Goal: Find specific page/section

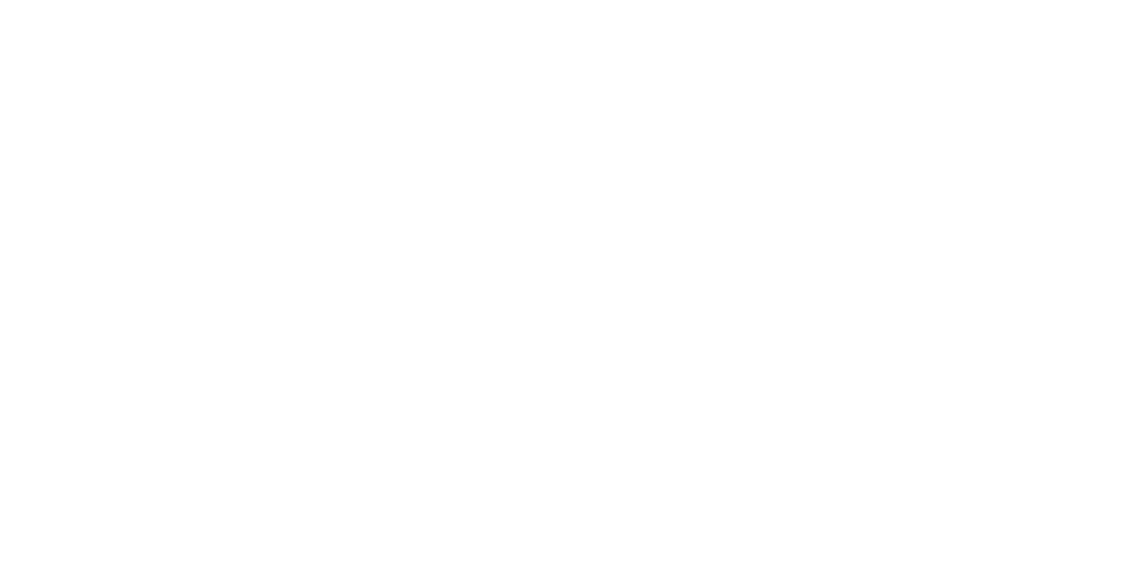
select select "Song"
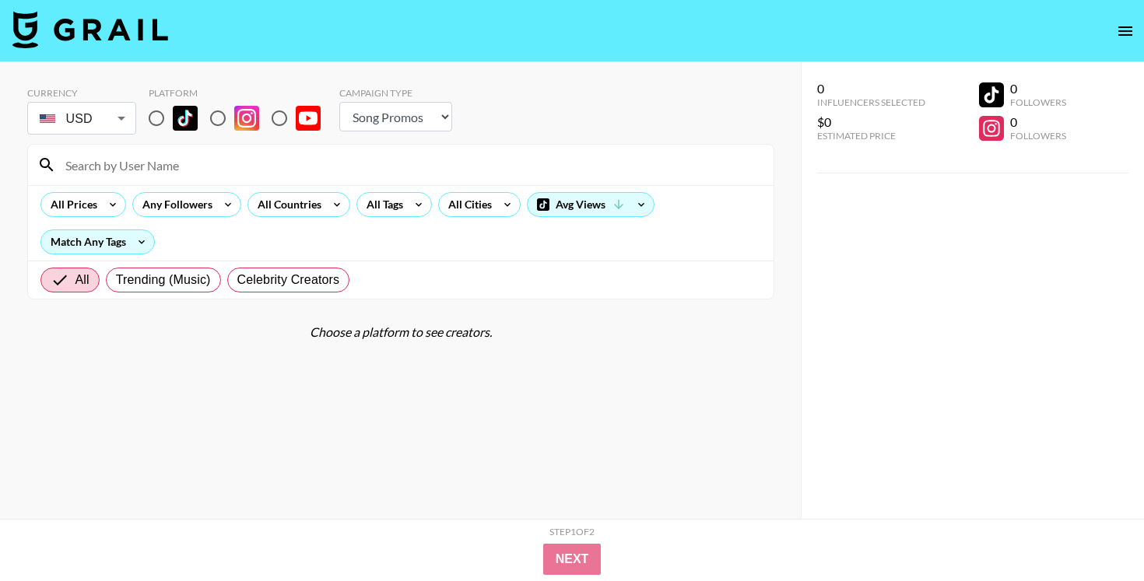
click at [238, 107] on img at bounding box center [246, 118] width 25 height 25
click at [234, 107] on input "radio" at bounding box center [218, 118] width 33 height 33
radio input "true"
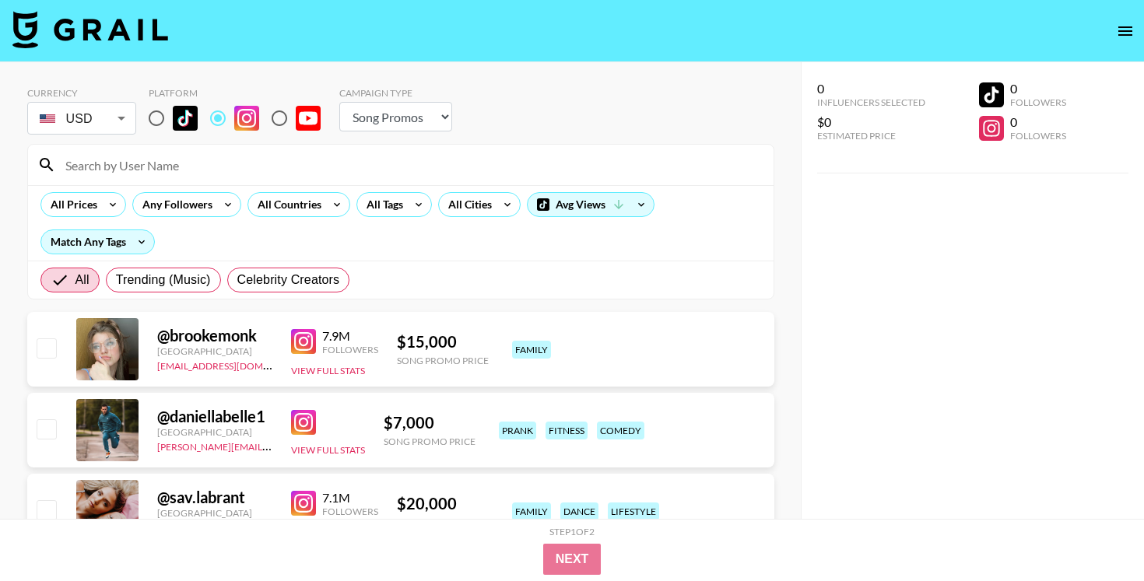
click at [237, 164] on input at bounding box center [410, 165] width 708 height 25
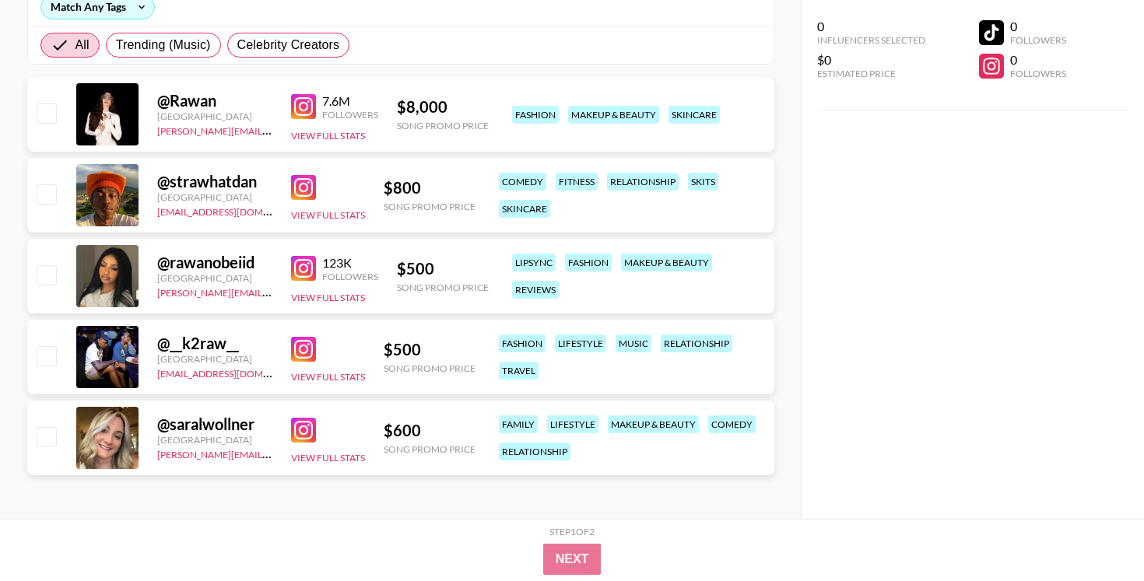
scroll to position [89, 0]
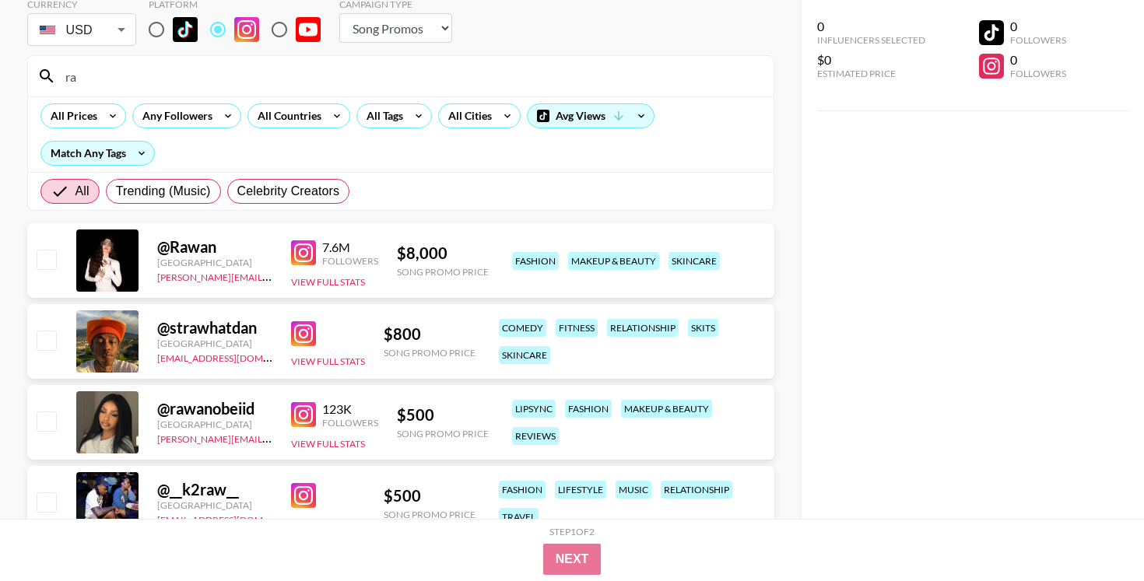
type input "r"
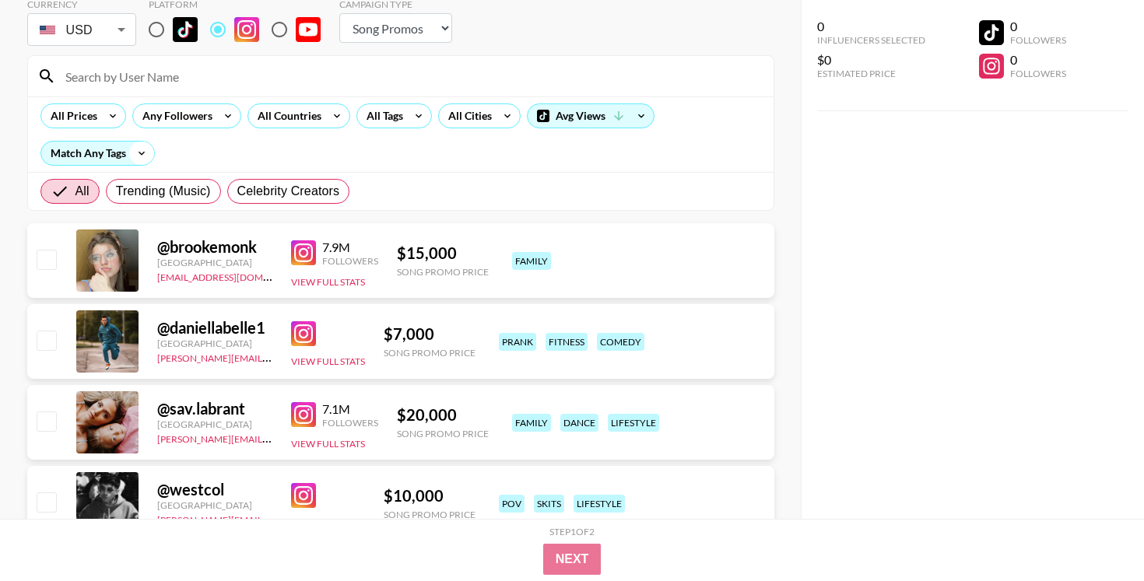
click at [134, 160] on icon at bounding box center [141, 153] width 25 height 23
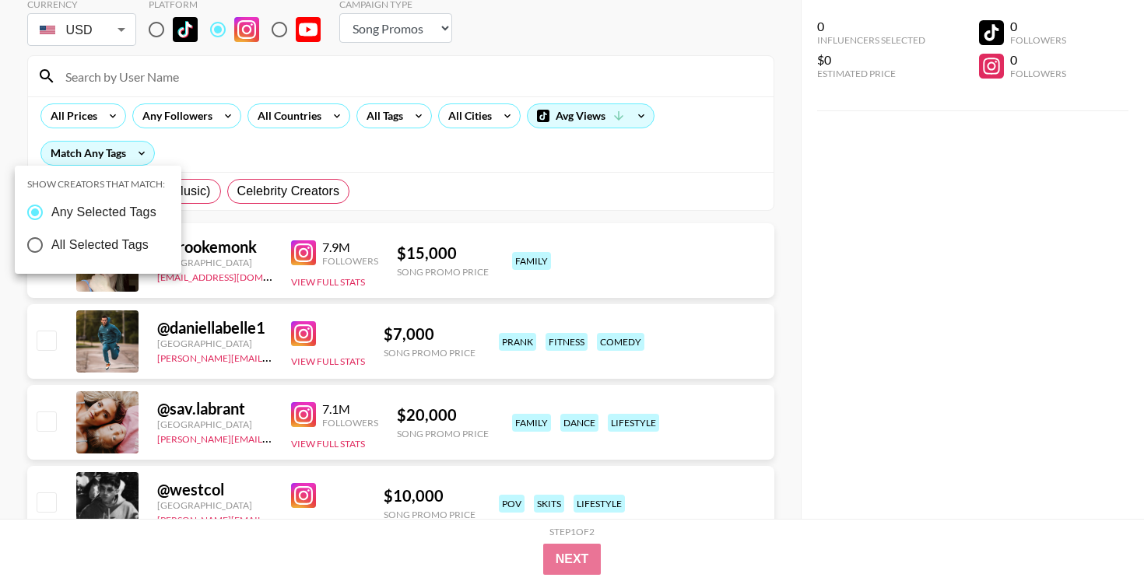
click at [128, 161] on div at bounding box center [572, 290] width 1144 height 581
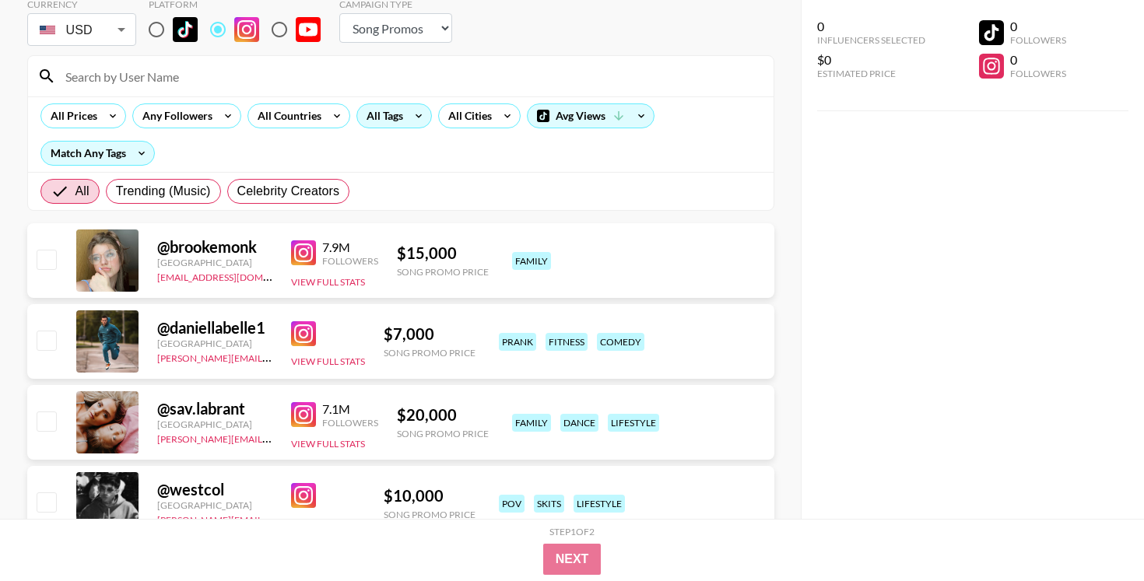
click at [370, 107] on div "All Tags" at bounding box center [381, 115] width 49 height 23
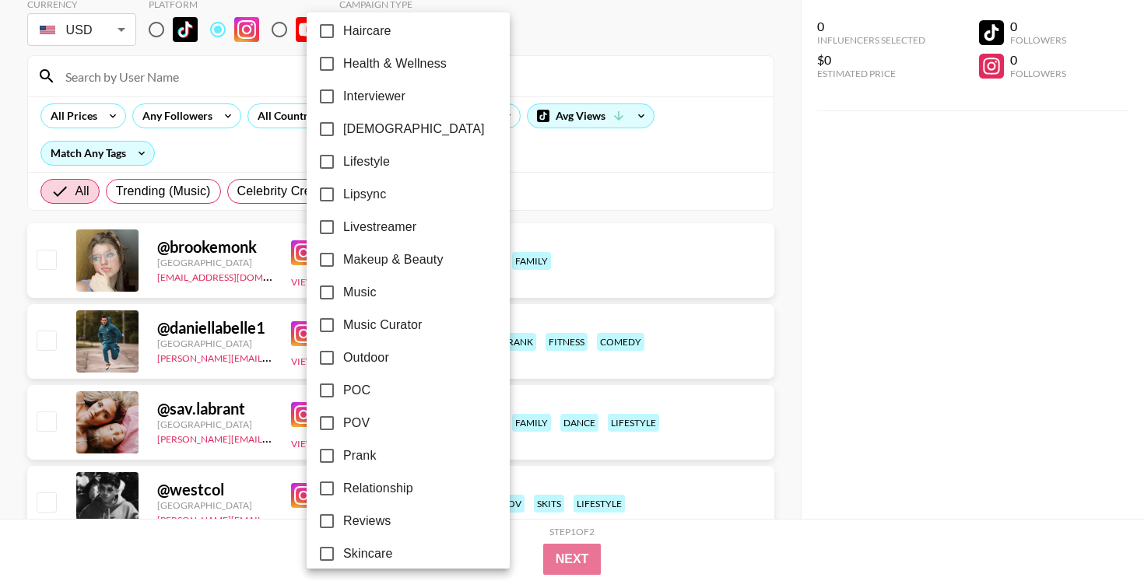
scroll to position [667, 0]
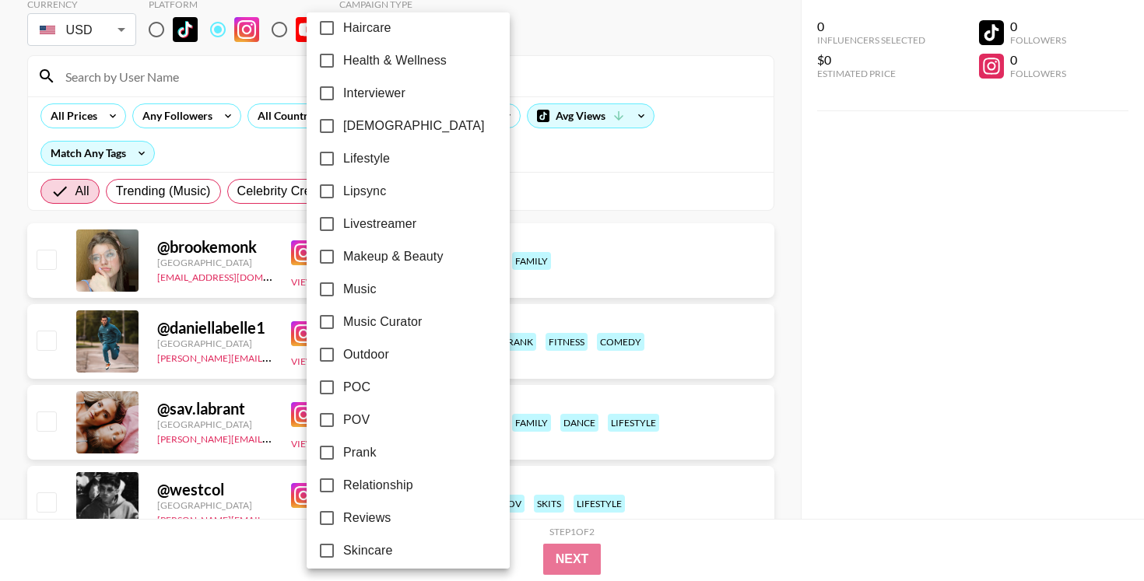
click at [570, 19] on div at bounding box center [572, 290] width 1144 height 581
